Goal: Task Accomplishment & Management: Manage account settings

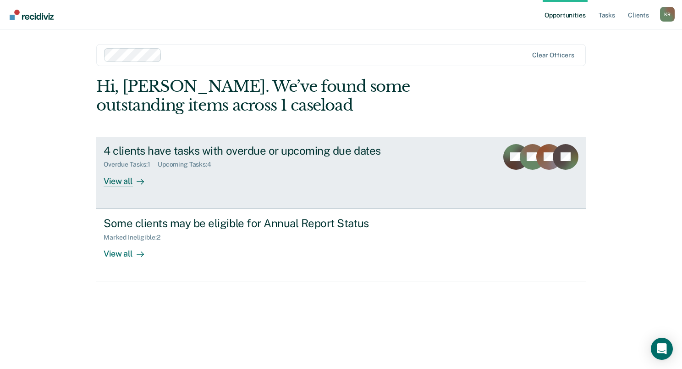
click at [108, 185] on div "View all" at bounding box center [129, 177] width 51 height 18
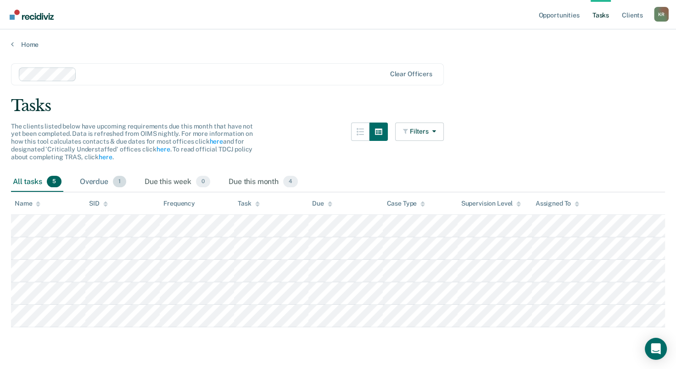
click at [100, 183] on div "Overdue 1" at bounding box center [103, 182] width 50 height 20
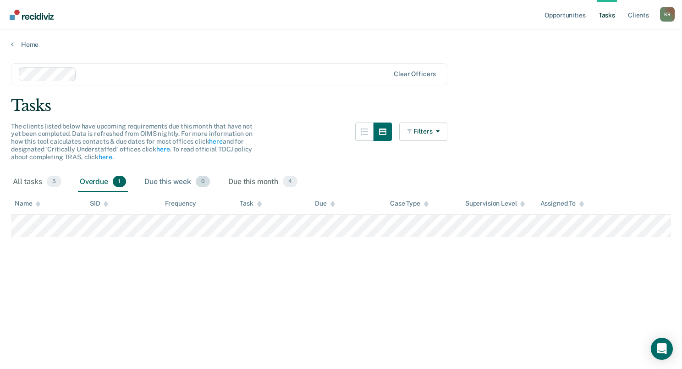
click at [194, 180] on div "Due this week 0" at bounding box center [177, 182] width 69 height 20
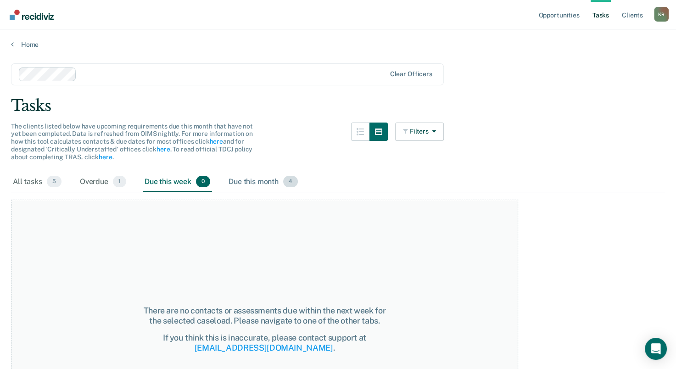
click at [255, 180] on div "Due this month 4" at bounding box center [263, 182] width 73 height 20
